Goal: Task Accomplishment & Management: Manage account settings

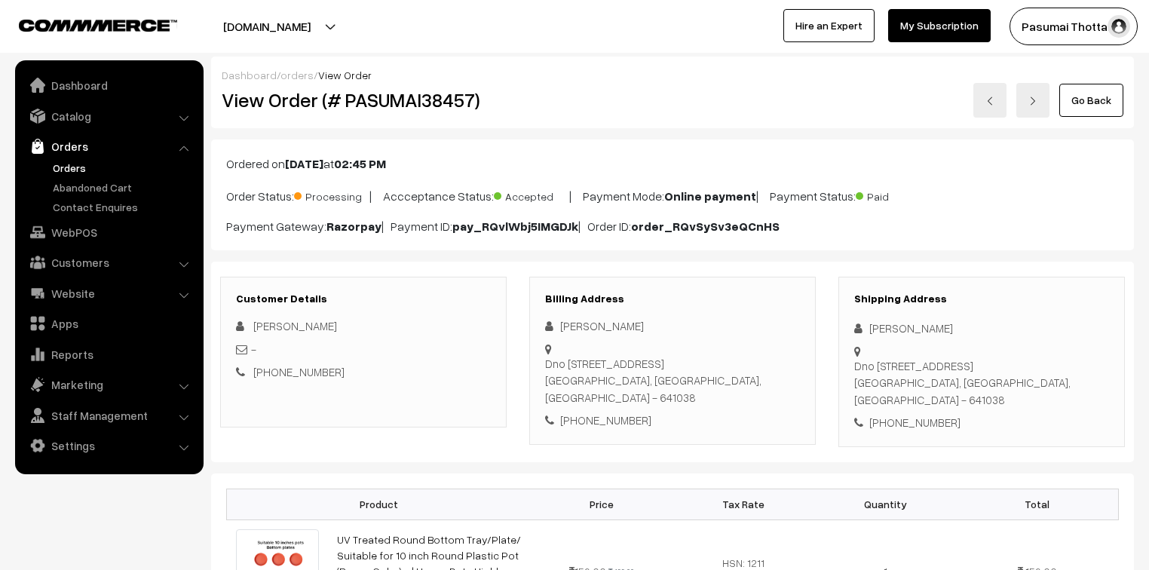
scroll to position [181, 0]
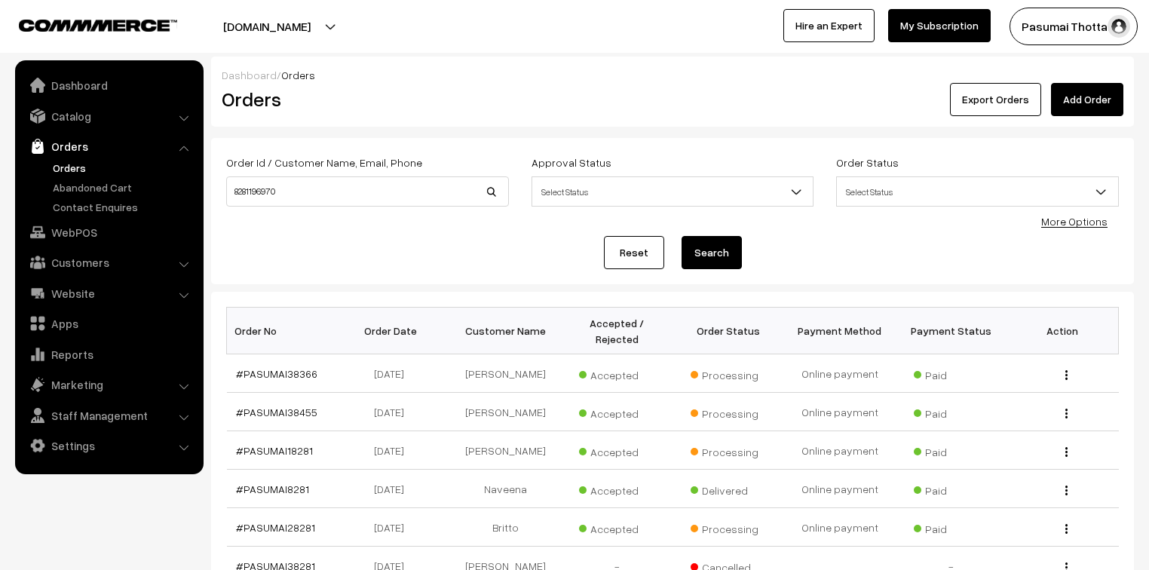
click at [65, 166] on link "Orders" at bounding box center [123, 168] width 149 height 16
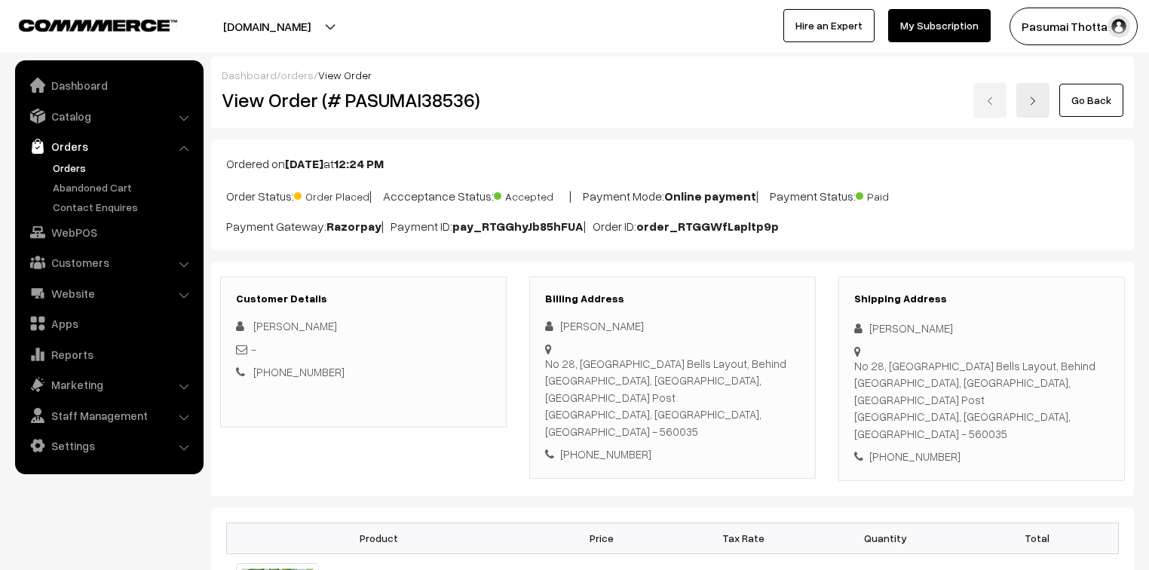
scroll to position [422, 0]
